Goal: Task Accomplishment & Management: Complete application form

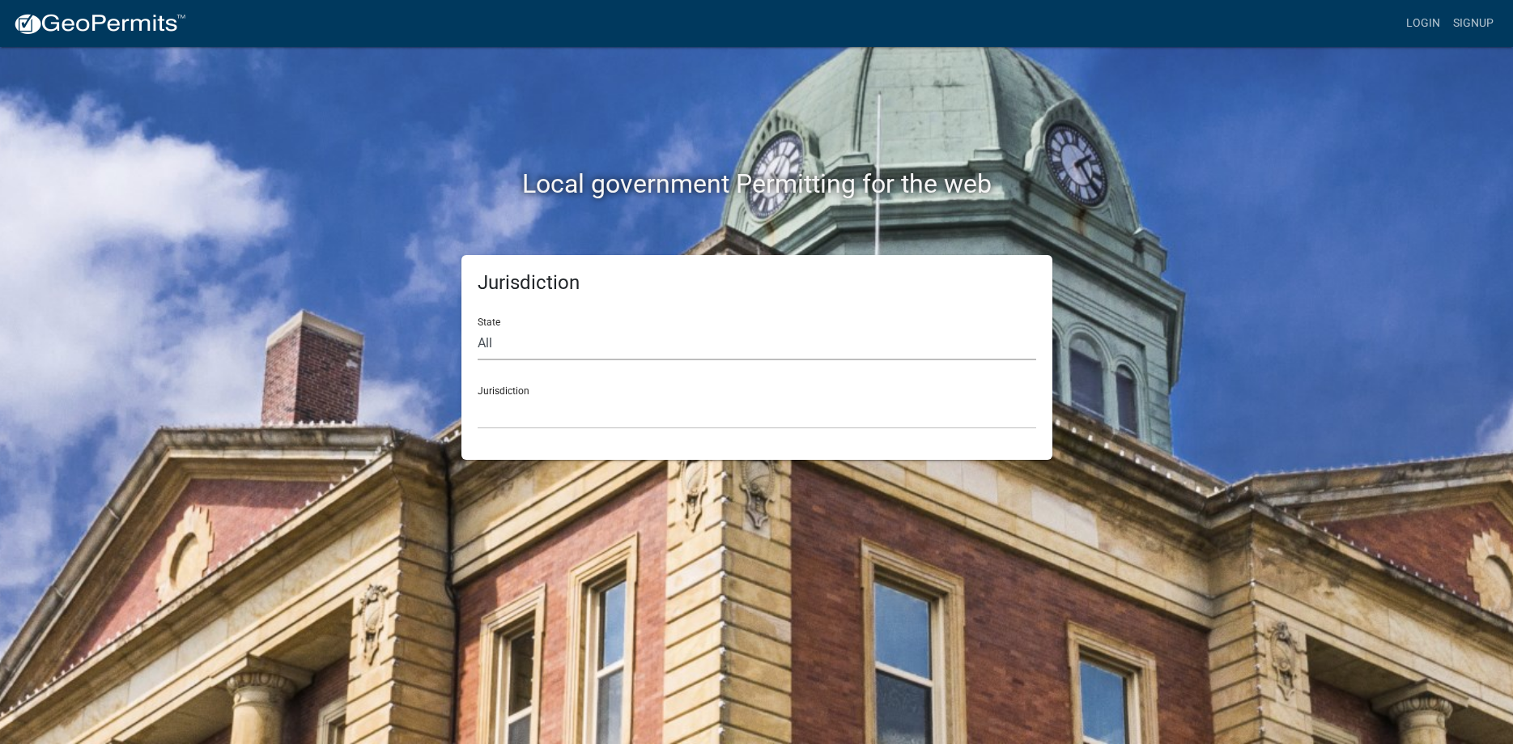
click at [478, 327] on select "All [US_STATE] [US_STATE] [US_STATE] [US_STATE] [US_STATE] [US_STATE] [US_STATE…" at bounding box center [757, 343] width 559 height 33
select select "[US_STATE]"
click option "[US_STATE]" at bounding box center [0, 0] width 0 height 0
click at [478, 396] on select "City of [GEOGRAPHIC_DATA], [US_STATE] City of [GEOGRAPHIC_DATA], [US_STATE] Cit…" at bounding box center [757, 412] width 559 height 33
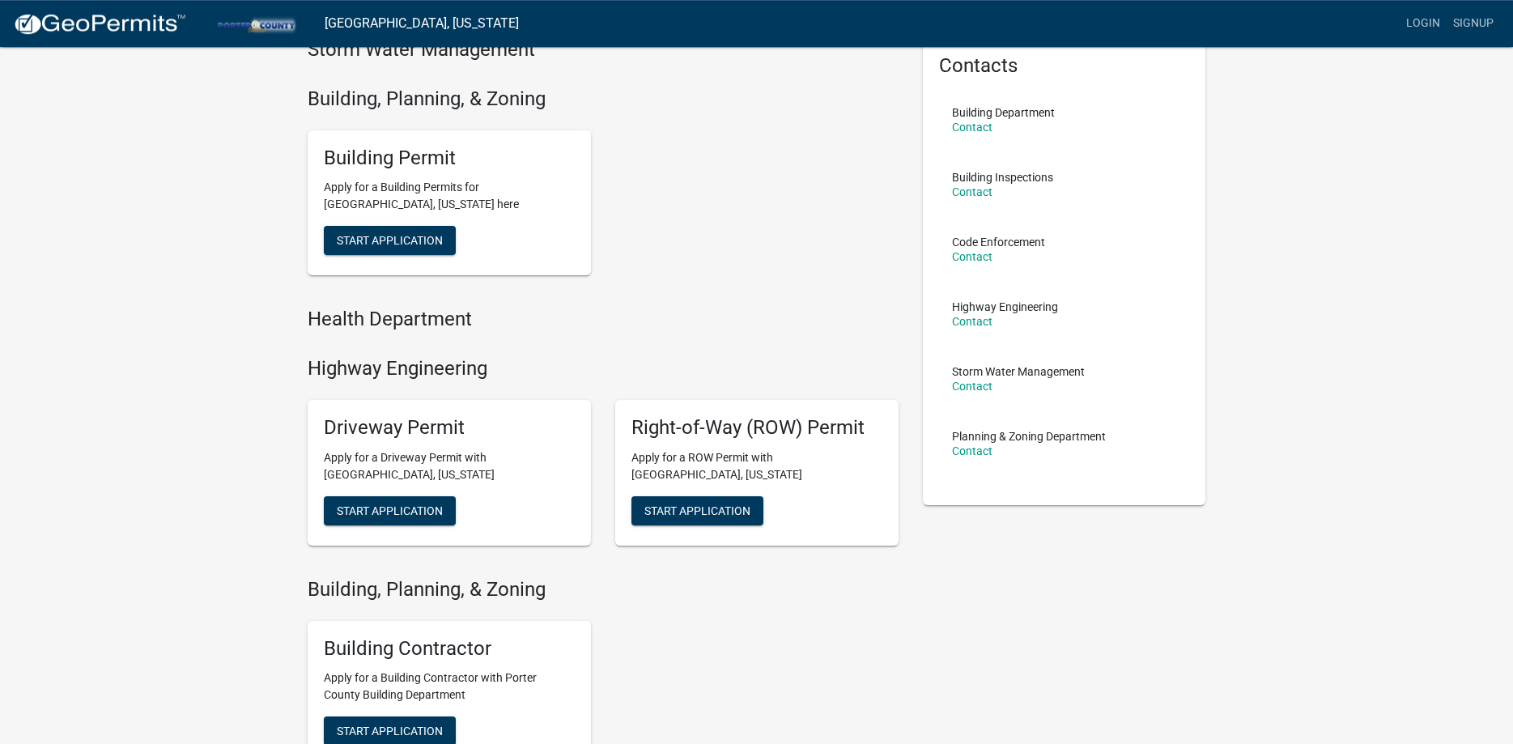
scroll to position [74, 0]
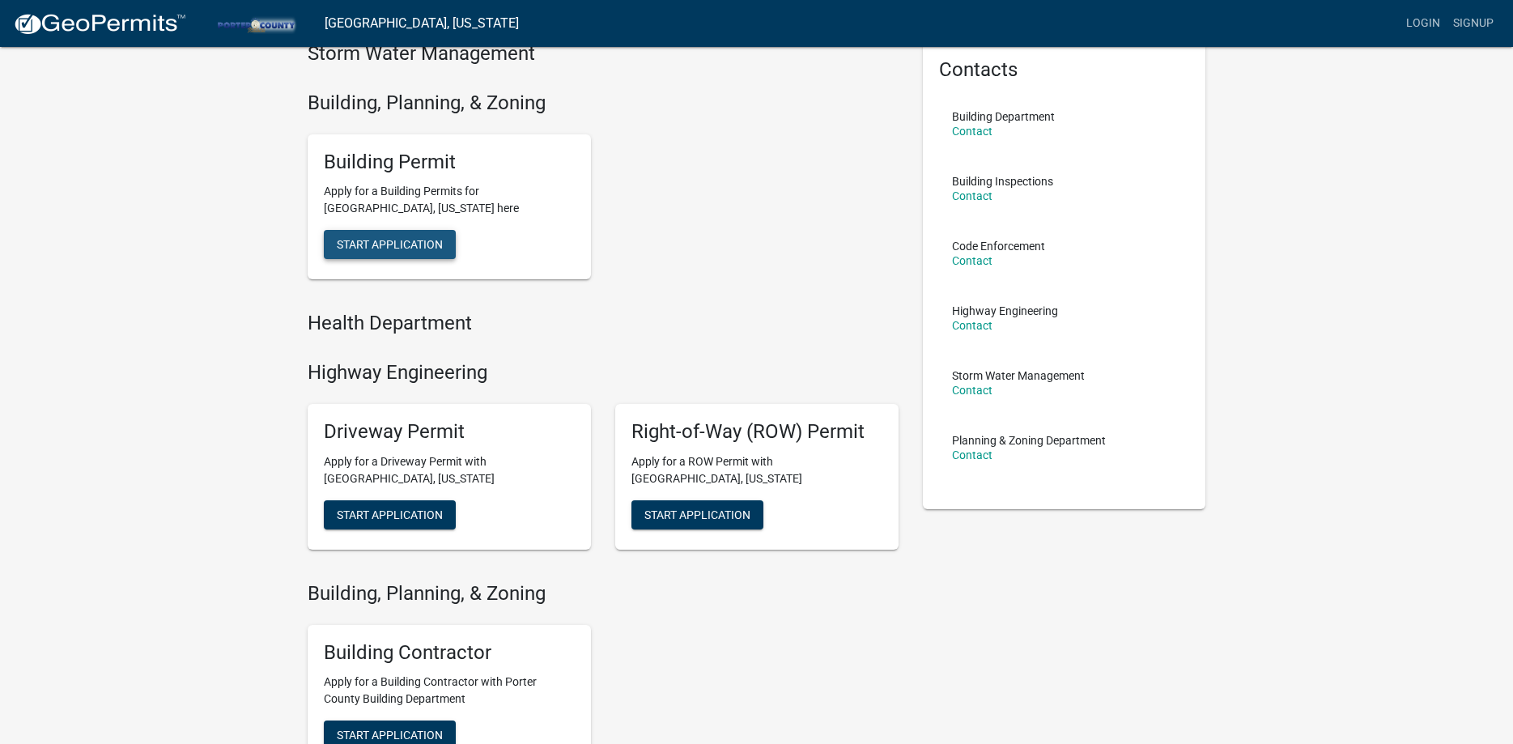
click at [412, 257] on button "Start Application" at bounding box center [390, 244] width 132 height 29
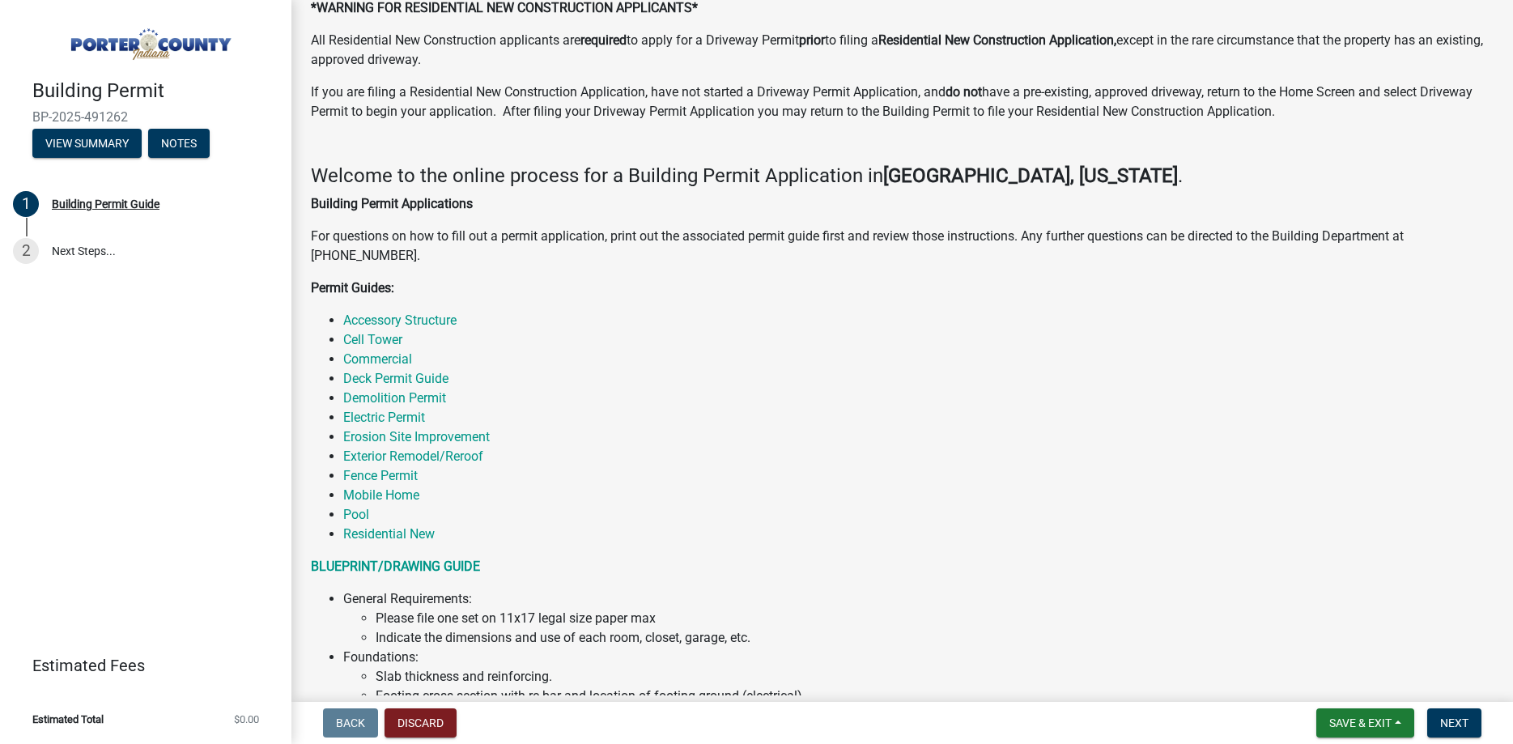
scroll to position [185, 0]
